Goal: Check status: Check status

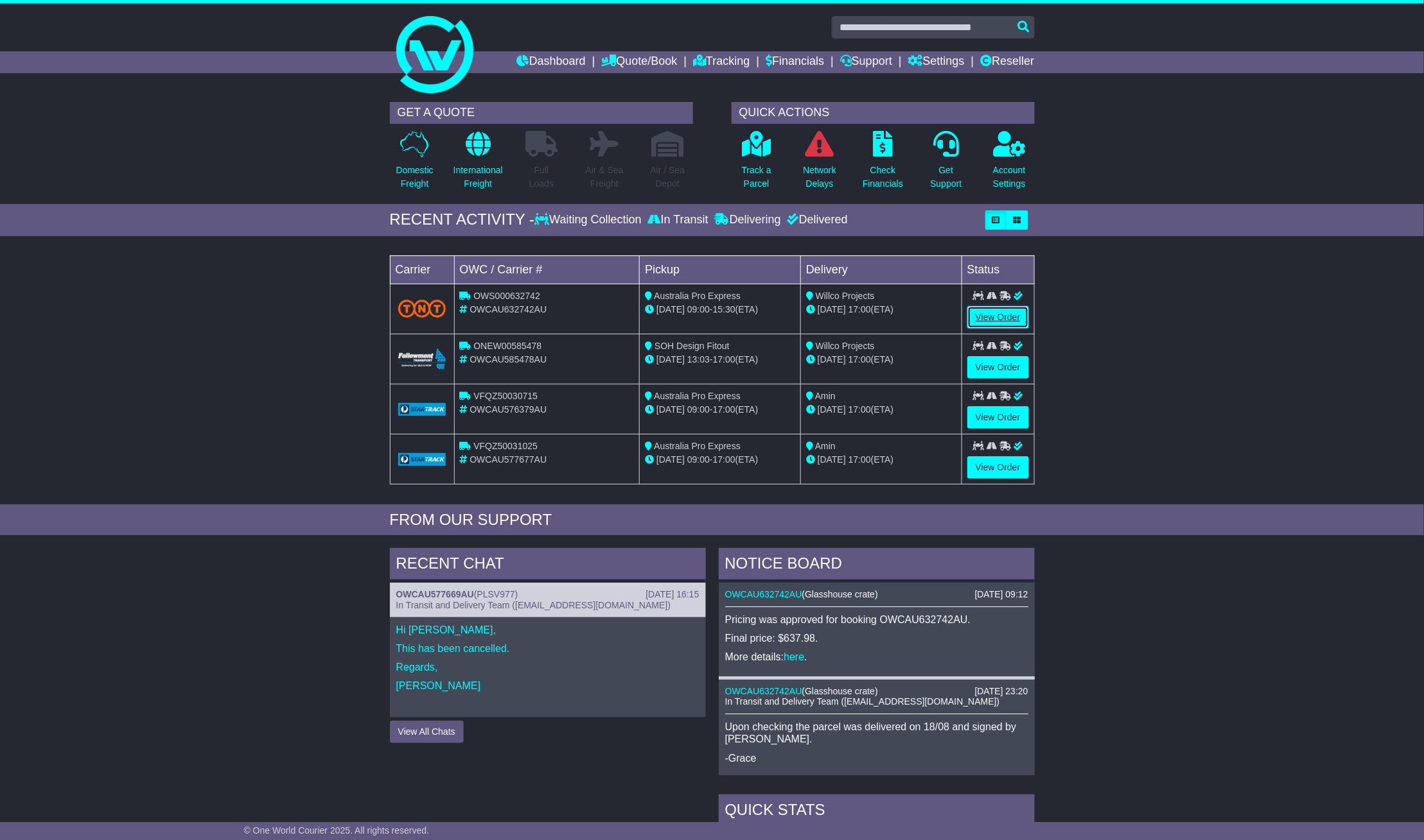
click at [1008, 316] on link "View Order" at bounding box center [998, 318] width 62 height 22
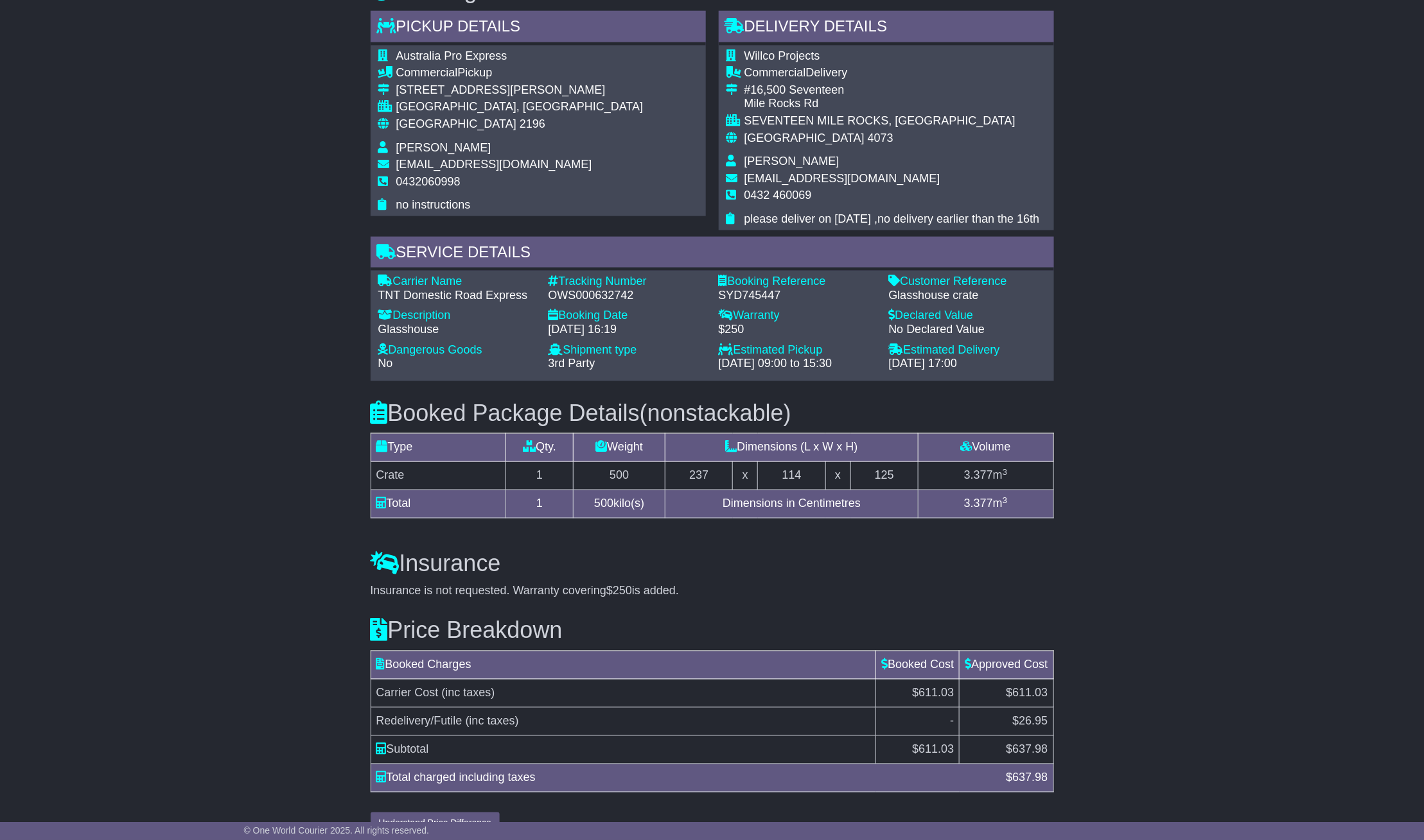
scroll to position [820, 0]
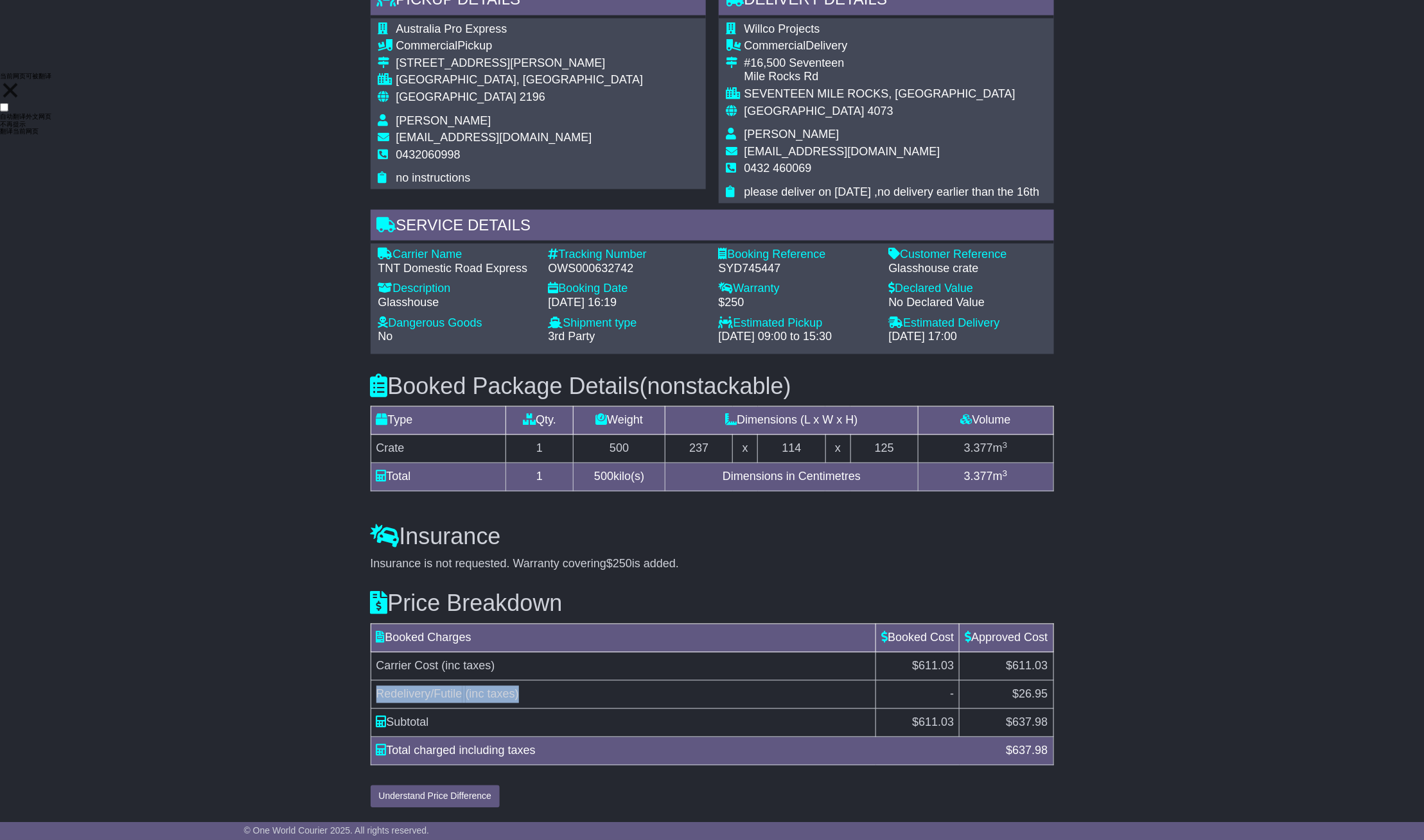
drag, startPoint x: 376, startPoint y: 696, endPoint x: 524, endPoint y: 696, distance: 148.0
click at [524, 696] on td "Redelivery/Futile (inc taxes)" at bounding box center [624, 695] width 506 height 28
click at [559, 693] on td "Redelivery/Futile (inc taxes)" at bounding box center [624, 695] width 506 height 28
drag, startPoint x: 1015, startPoint y: 696, endPoint x: 1044, endPoint y: 695, distance: 29.0
click at [1044, 695] on span "$26.95" at bounding box center [1029, 694] width 35 height 13
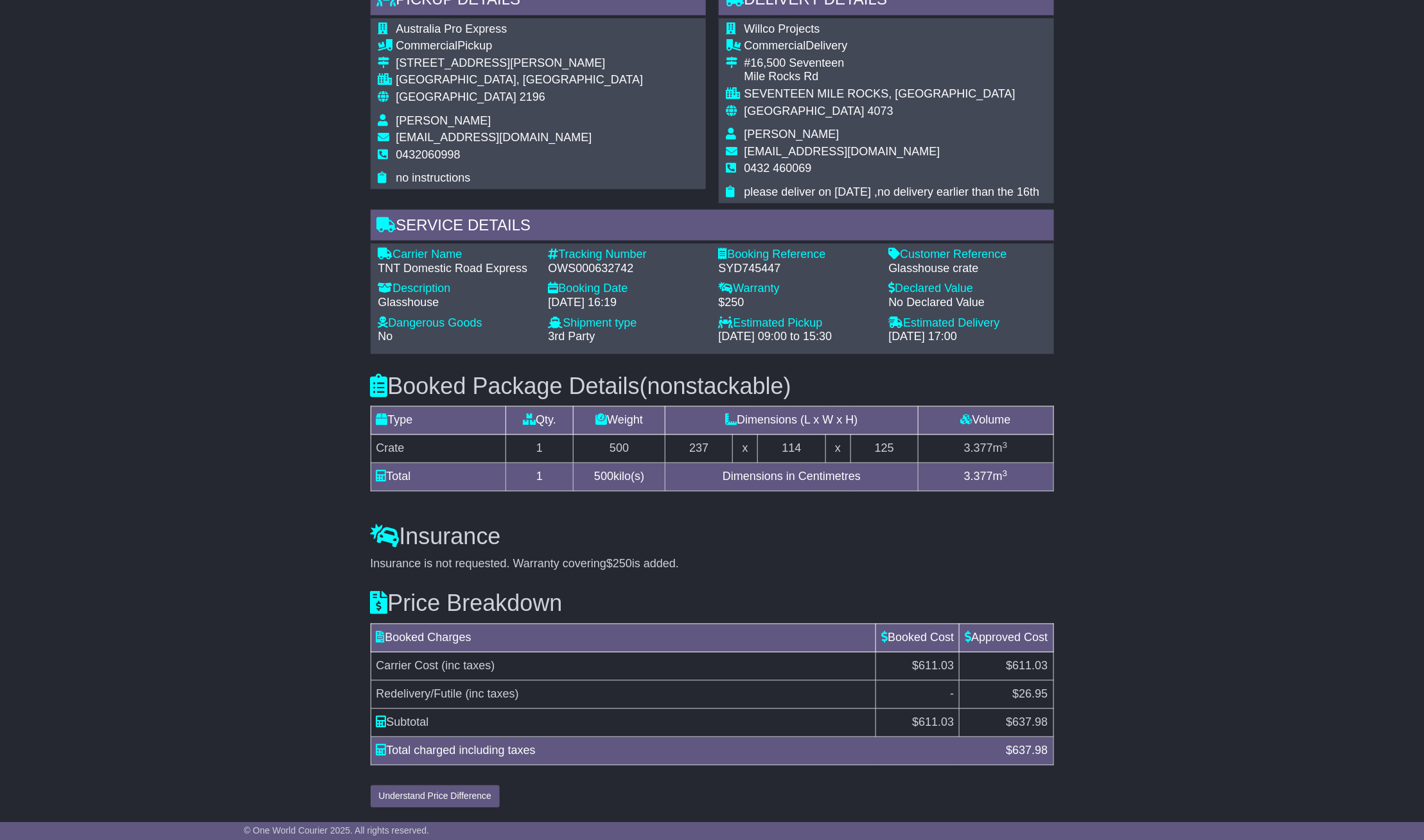
click at [1075, 693] on div "Email Download Tracking Pricing Insurance" at bounding box center [712, 134] width 1424 height 1361
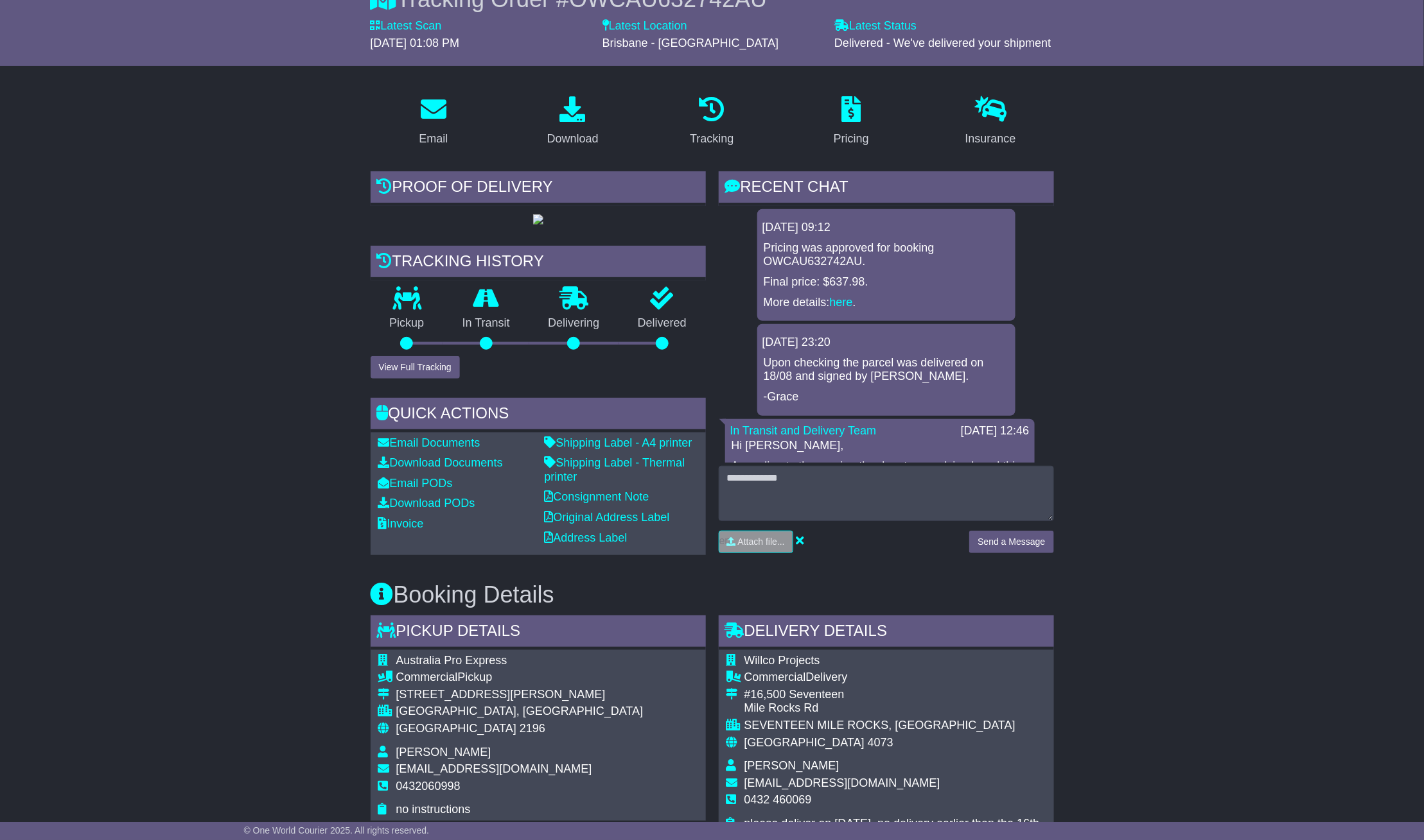
scroll to position [50, 0]
